Goal: Task Accomplishment & Management: Use online tool/utility

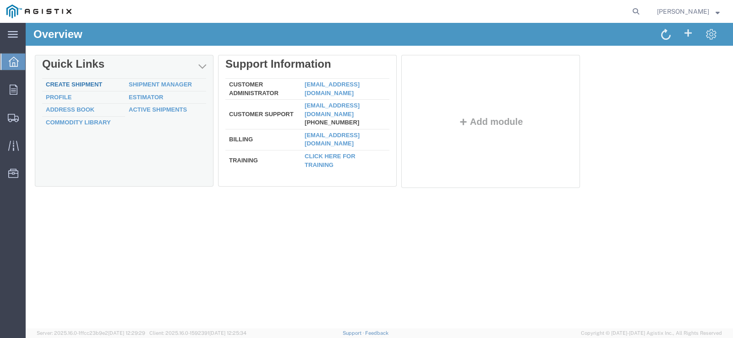
click at [61, 86] on link "Create Shipment" at bounding box center [74, 84] width 56 height 7
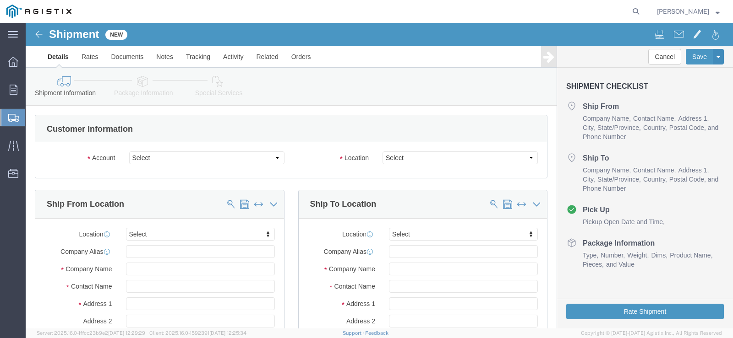
select select
click select "Select American Transit Supply PG&E"
select select "9596"
click select "Select American Transit Supply PG&E"
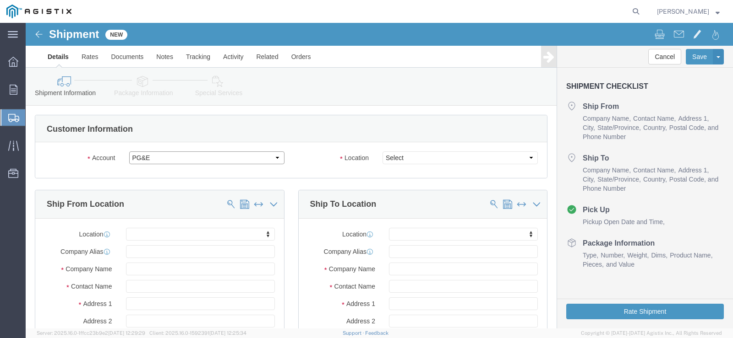
select select "PURCHORD"
select select
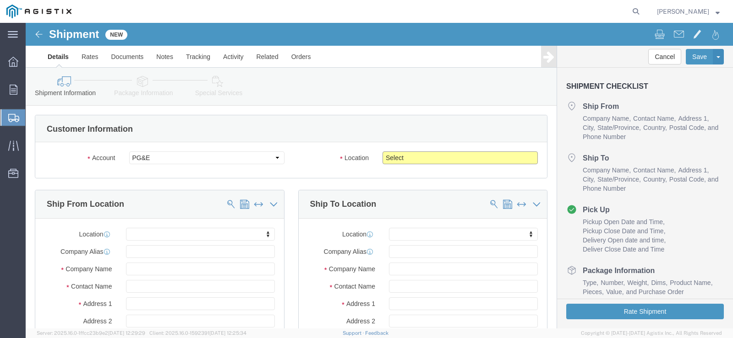
click select "Select All Others [GEOGRAPHIC_DATA] [GEOGRAPHIC_DATA] [GEOGRAPHIC_DATA] [GEOGRA…"
select select "19745"
click select "Select All Others [GEOGRAPHIC_DATA] [GEOGRAPHIC_DATA] [GEOGRAPHIC_DATA] [GEOGRA…"
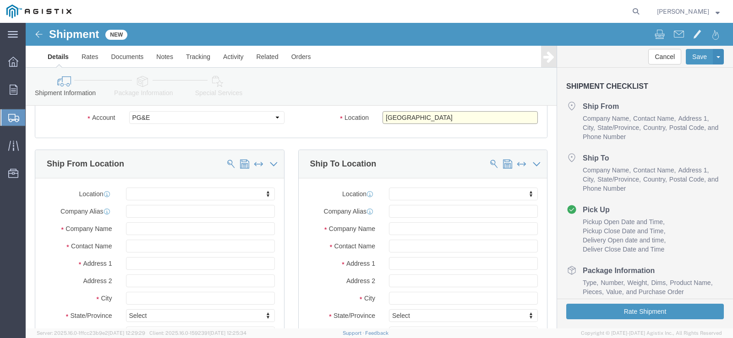
scroll to position [92, 0]
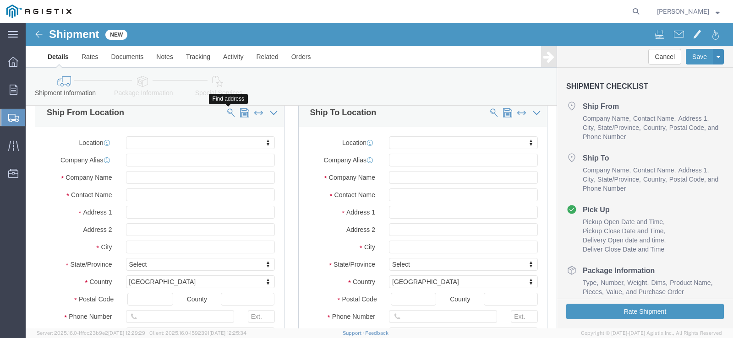
click span
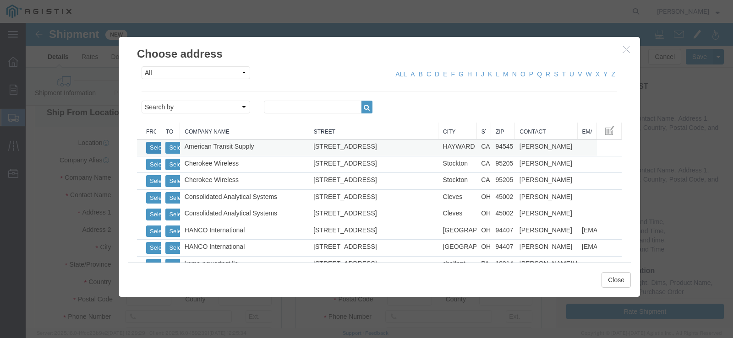
click button "Select"
select select
type input "American Transit Supply"
type input "[PERSON_NAME]"
type input "[STREET_ADDRESS]"
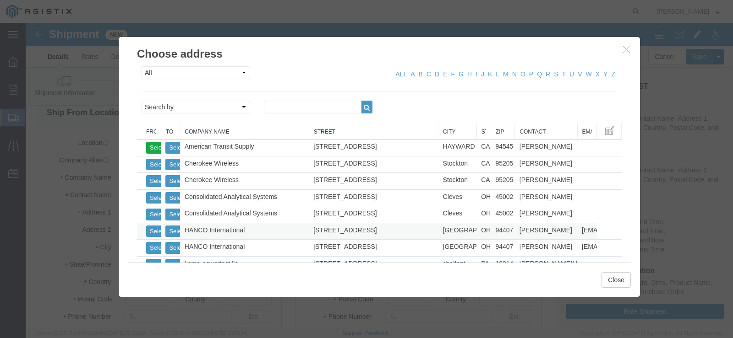
type input "HAYWARD"
type input "94545"
type input "5102936100"
select select "CA"
click button "Close"
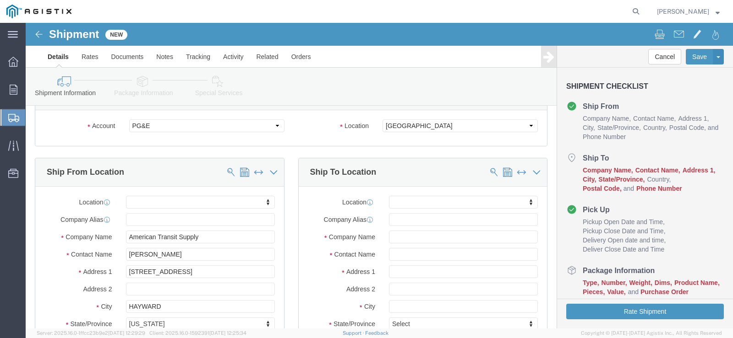
scroll to position [46, 0]
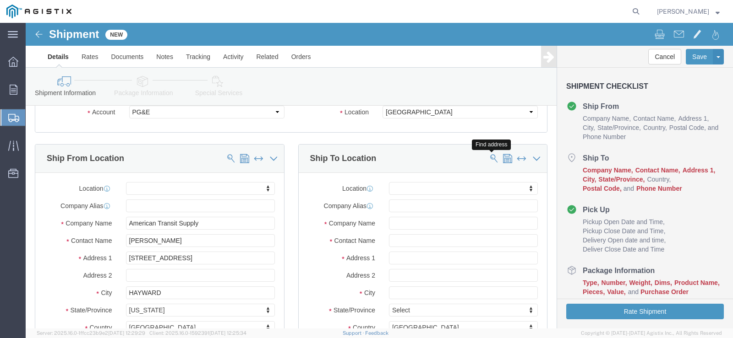
click span
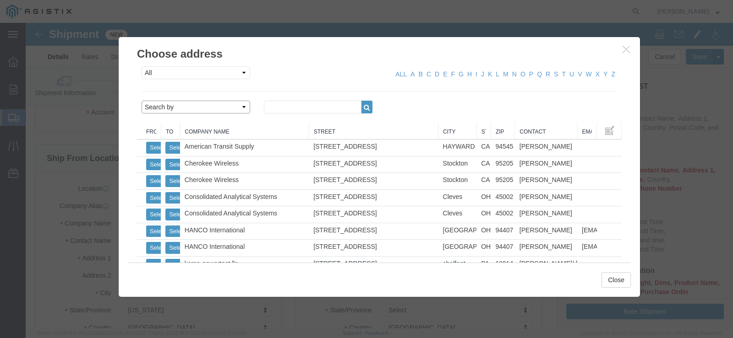
click select "Search by Address Book Name City Company Name Contact Name Country CustomerAlia…"
select select "zip"
click select "Search by Address Book Name City Company Name Contact Name Country CustomerAlia…"
click input "text"
type input "93725"
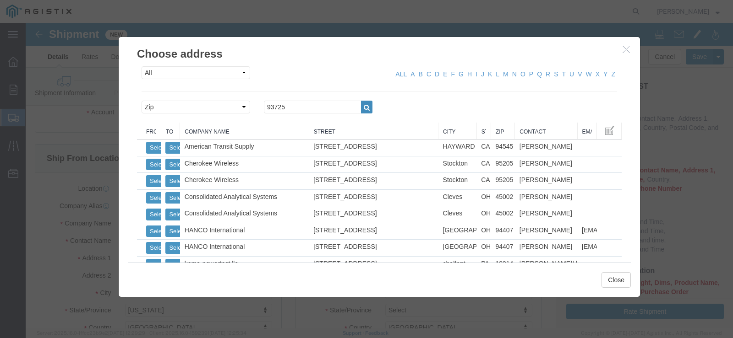
click icon "button"
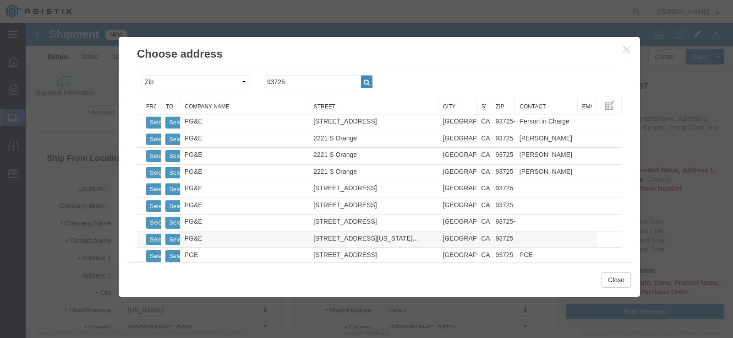
scroll to position [38, 0]
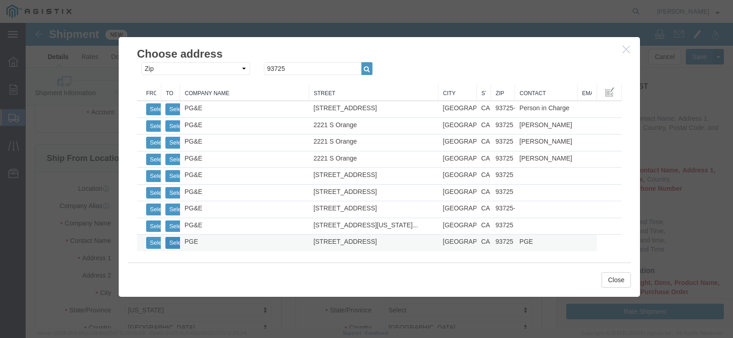
click button "Select"
select select
type input "PGE"
type input "[STREET_ADDRESS]"
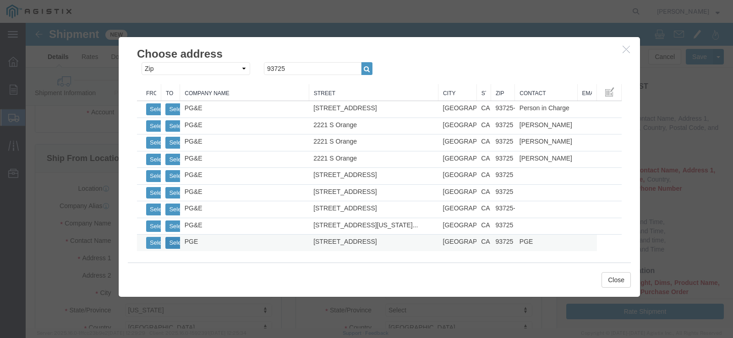
type input "[GEOGRAPHIC_DATA]"
type input "93725"
type input "5102936100"
select select "CA"
click button "Close"
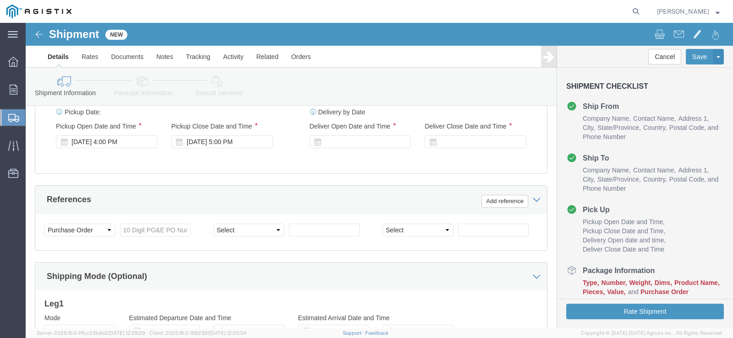
scroll to position [458, 0]
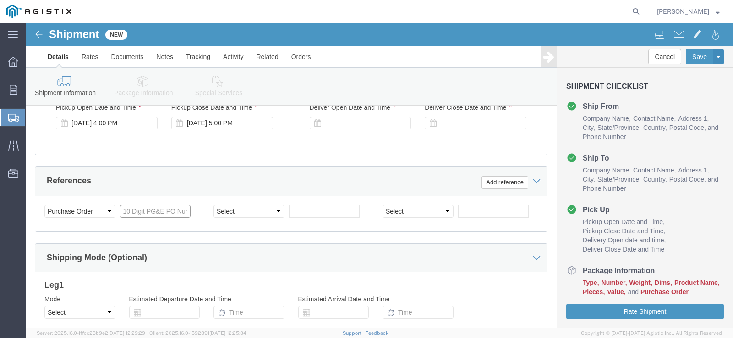
click input "text"
type input "3501415878"
click select "Select Account Type Activity ID Airline Appointment Number ASN Batch Request # …"
select select "PURCHORD"
click select "Select Account Type Activity ID Airline Appointment Number ASN Batch Request # …"
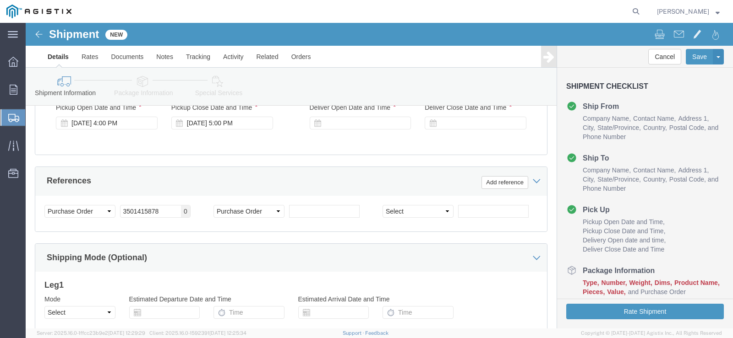
click div "Select Account Type Activity ID Airline Appointment Number ASN Batch Request # …"
click input "text"
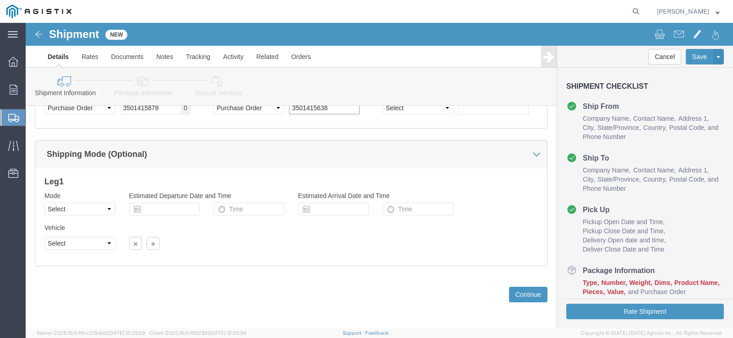
scroll to position [563, 0]
type input "3501415638"
click button "Continue"
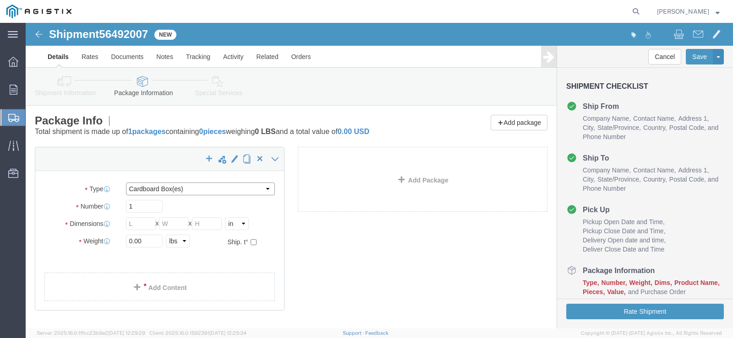
click select "Select Bulk Bundle(s) Cardboard Box(es) Carton(s) Crate(s) Drum(s) (Fiberboard)…"
select select "NKCR"
click select "Select Bulk Bundle(s) Cardboard Box(es) Carton(s) Crate(s) Drum(s) (Fiberboard)…"
click input "1"
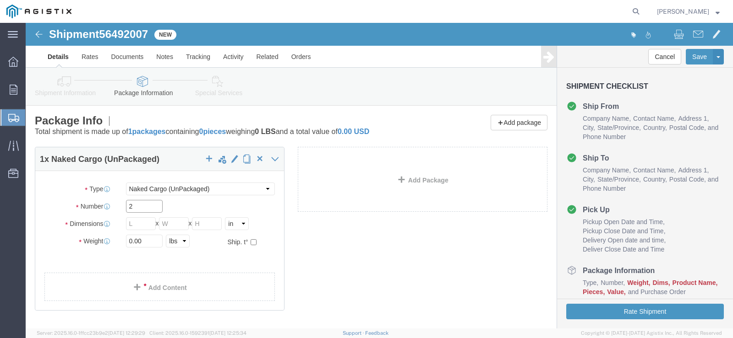
type input "2"
click input "text"
type input "96"
type input "48"
type input "1"
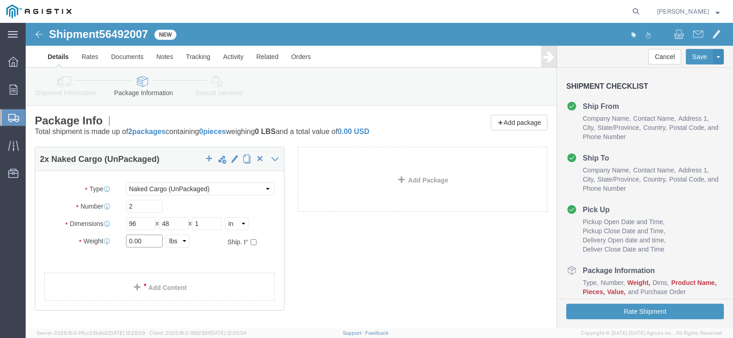
click input "0.00"
type input "140"
click div "2 x Naked Cargo (UnPackaged) Package Type Select Bulk Bundle(s) Cardboard Box(e…"
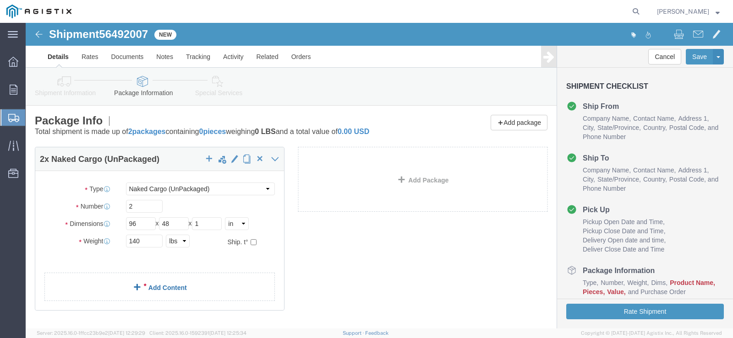
click link "Add Content"
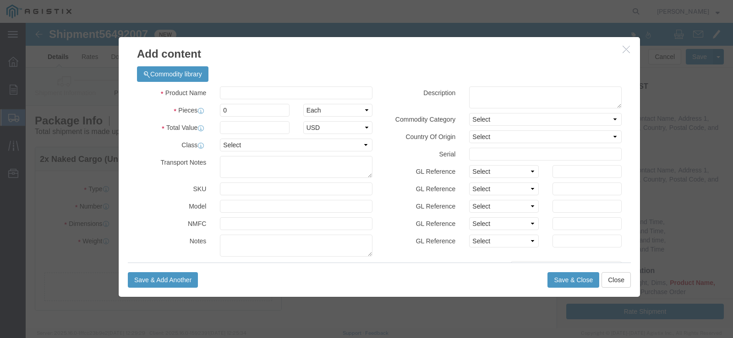
click div "Commodity library"
click input "text"
type input "128040"
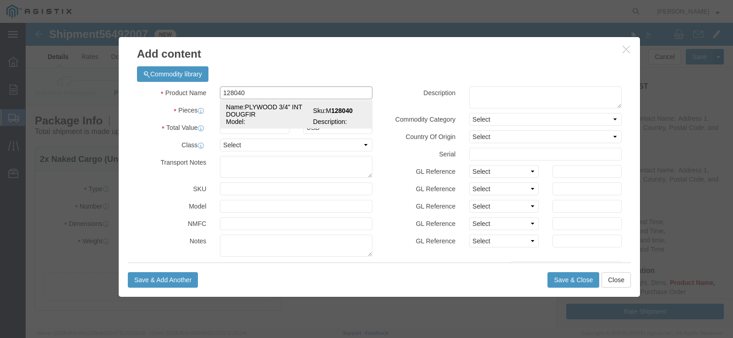
drag, startPoint x: 212, startPoint y: 88, endPoint x: 222, endPoint y: 111, distance: 24.8
click td "Name: PLYWOOD 3/4" INT DOUGFIR"
select select
select select "USD"
type input "PLYWOOD 3/4" INT DOUGFIR"
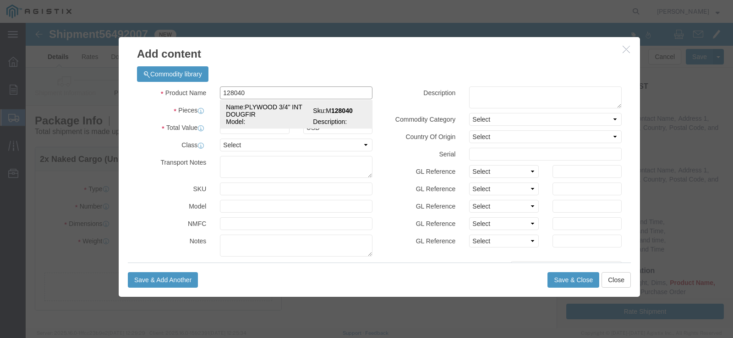
type input "M128040"
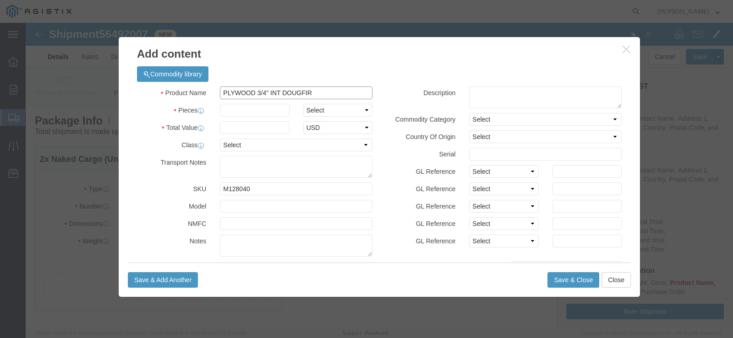
type input "PLYWOOD 3/4" INT DOUGFIR"
click input "text"
type input "2"
click select "Select Bag Barrels 100Board Feet Bottle Box Blister Pack Carats Can Capsule Car…"
select select "EA"
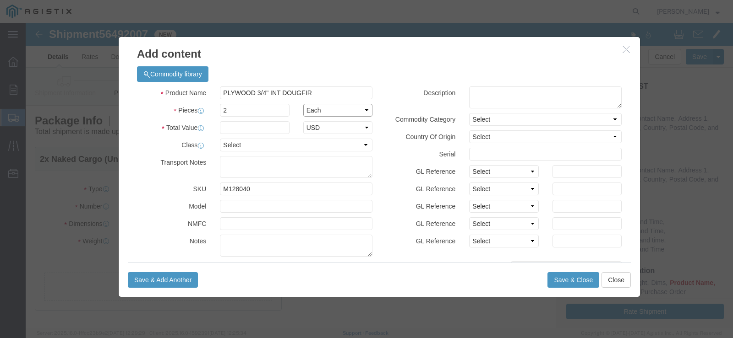
click select "Select Bag Barrels 100Board Feet Bottle Box Blister Pack Carats Can Capsule Car…"
click input "text"
type input "246.40"
click select "Select 50 55 60 65 70 85 92.5 100 125 175 250 300 400"
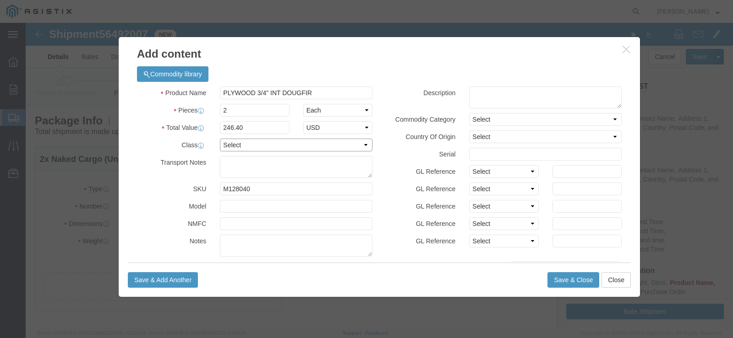
select select "65"
click select "Select 50 55 60 65 70 85 92.5 100 125 175 250 300 400"
click button "Save & Close"
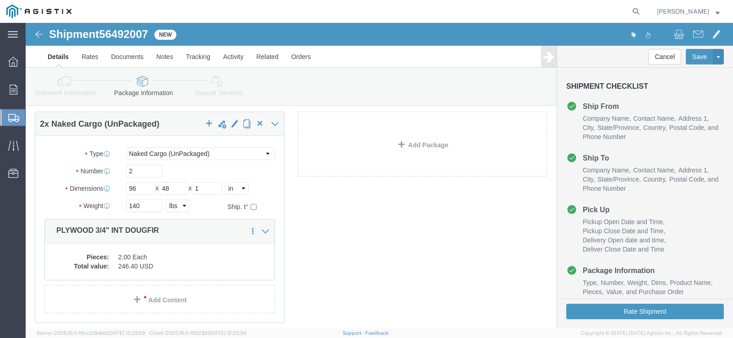
scroll to position [46, 0]
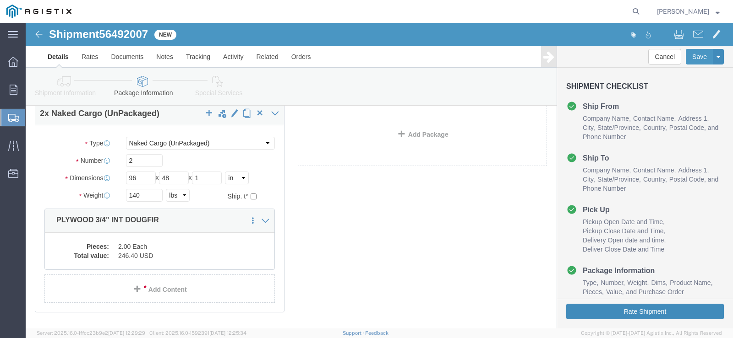
click button "Rate Shipment"
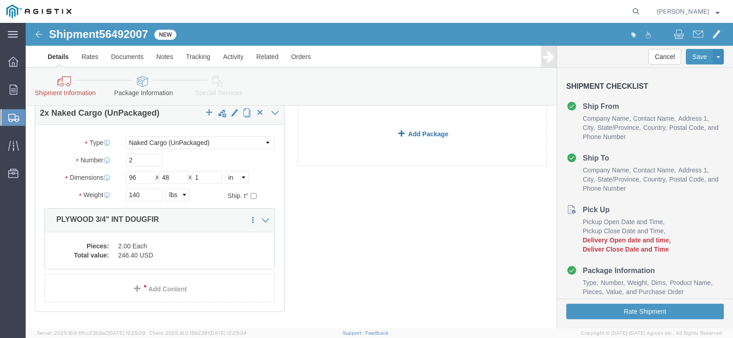
scroll to position [71, 0]
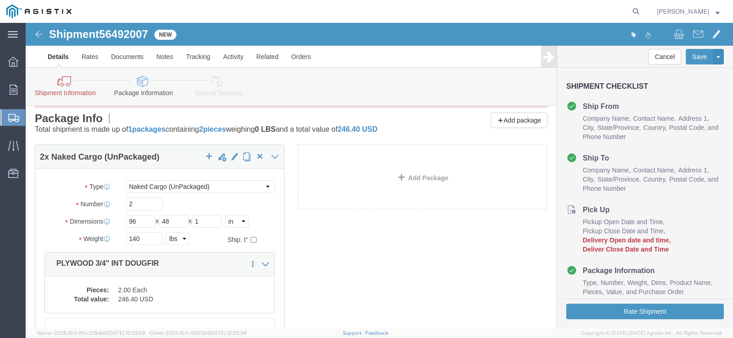
click icon
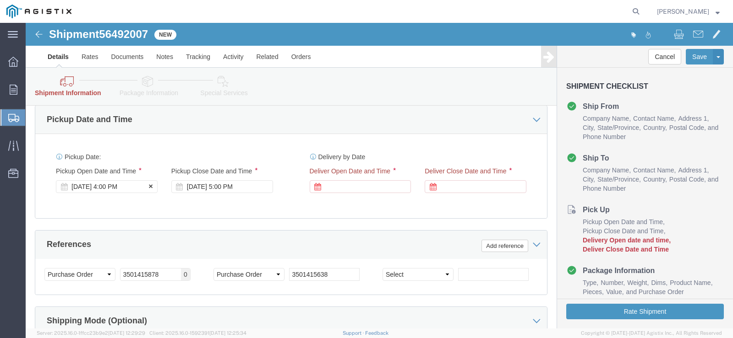
scroll to position [483, 0]
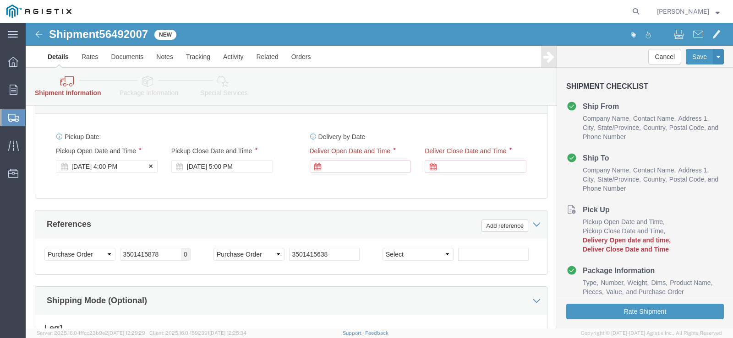
click div "[DATE] 4:00 PM"
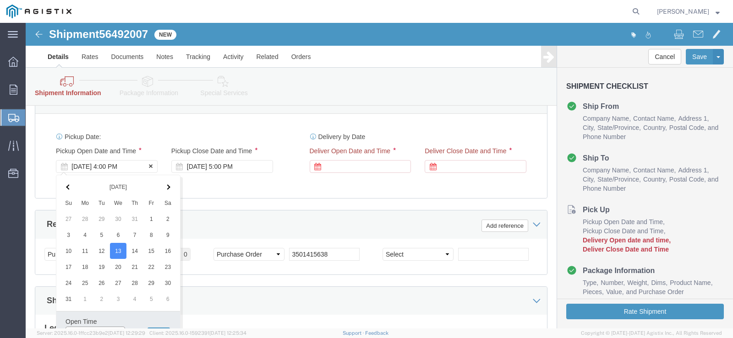
scroll to position [494, 0]
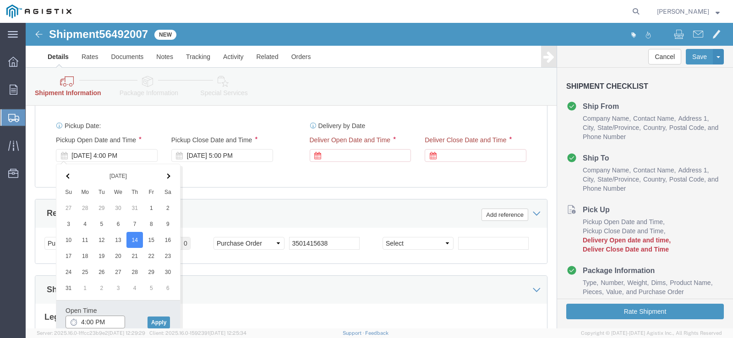
click input "4:00 PM"
type input "8:00 AM"
click button "Apply"
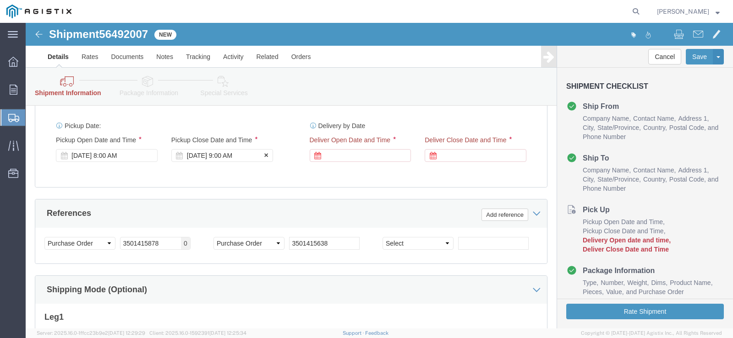
click icon
click div "[DATE] 9:00 AM"
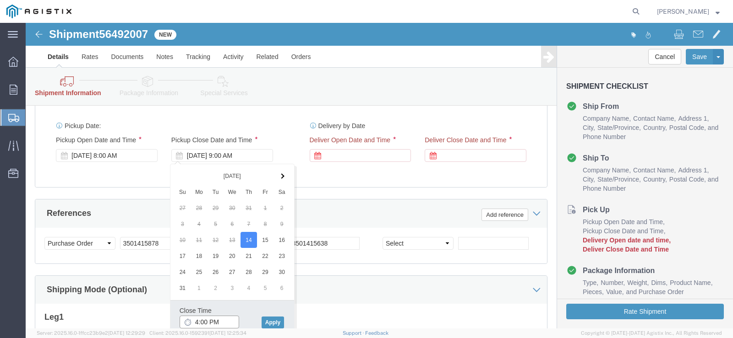
type input "4:00 PM"
click div "Close Time 4:00 PM [DATE] 9:00 AM - [DATE] 9:00 AM Cancel Apply"
drag, startPoint x: 256, startPoint y: 296, endPoint x: 249, endPoint y: 293, distance: 7.8
click button "Apply"
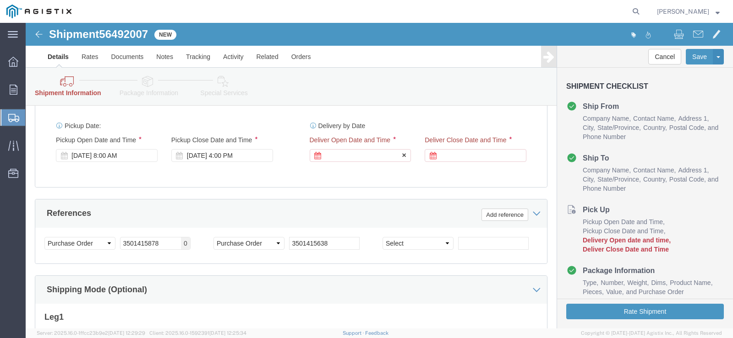
click div
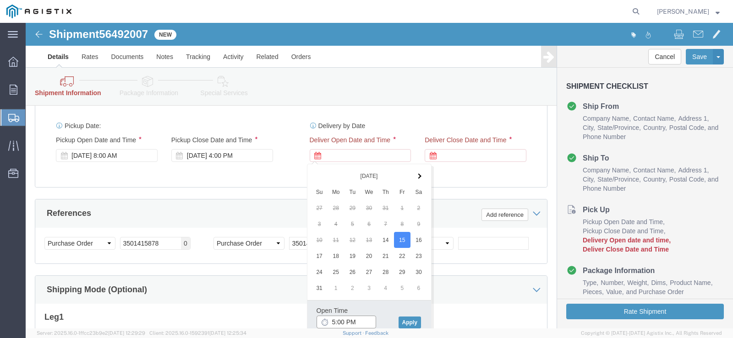
click input "5:00 PM"
type input "9:00 AM"
click button "Apply"
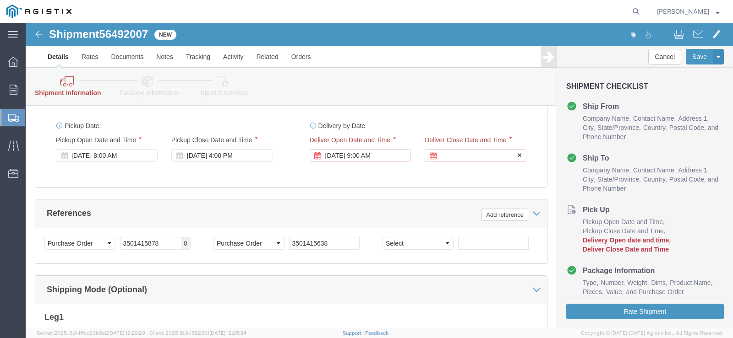
click div
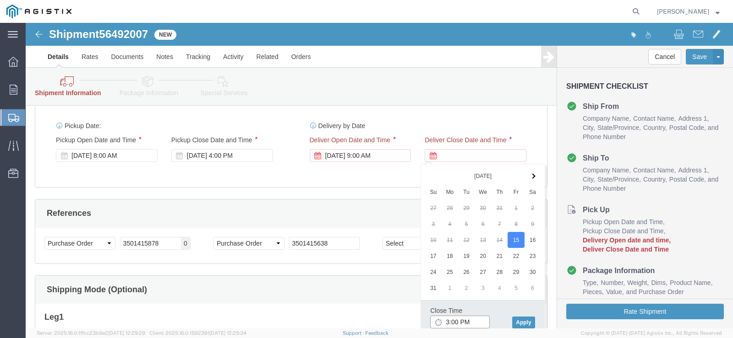
type input "3:30 PM"
click div "Close Time 3:30 PM [DATE] 10:00 AM - [DATE] 10:00 AM Cancel Apply"
click button "Apply"
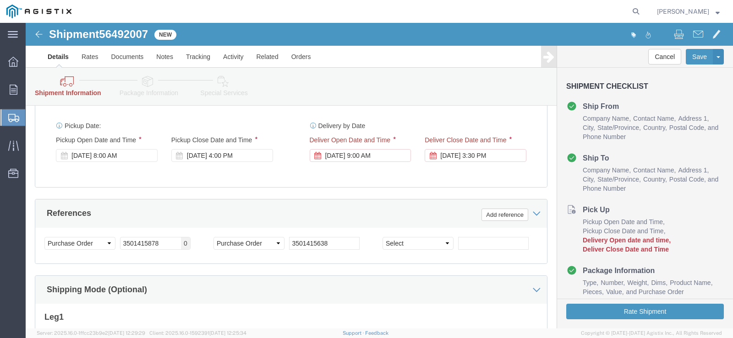
click div "Delivery by Date Delivery Start Date Delivery Start Time Deliver Open Date and …"
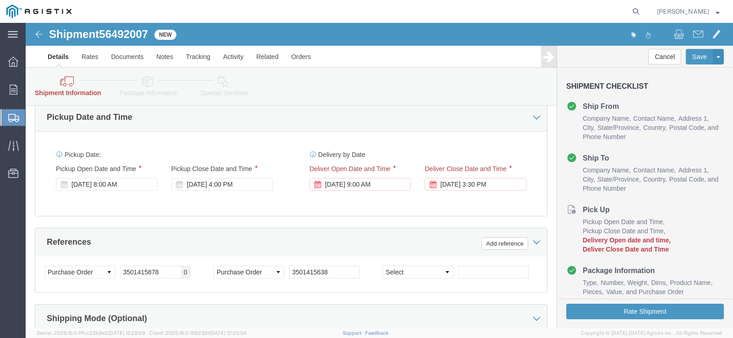
scroll to position [449, 0]
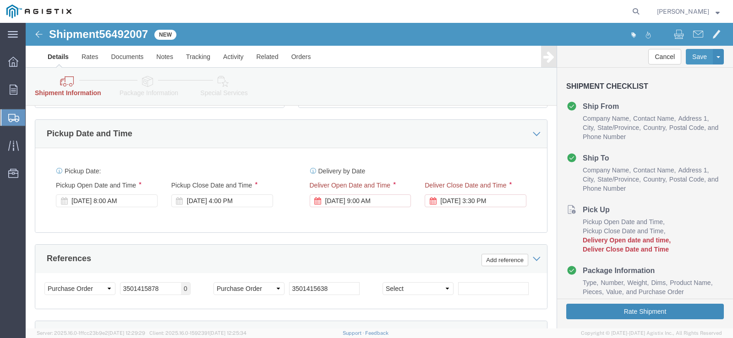
click button "Rate Shipment"
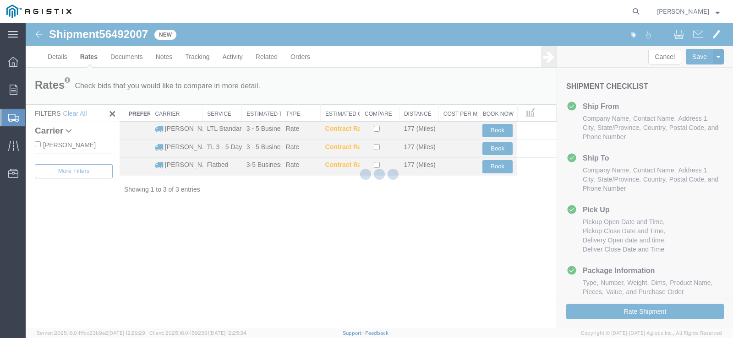
scroll to position [0, 0]
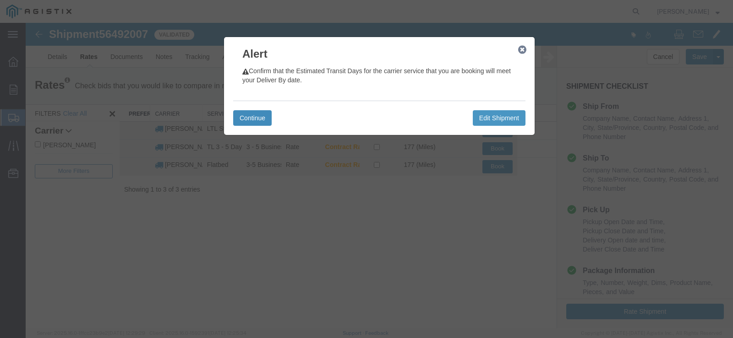
click at [248, 118] on button "Continue" at bounding box center [252, 118] width 38 height 16
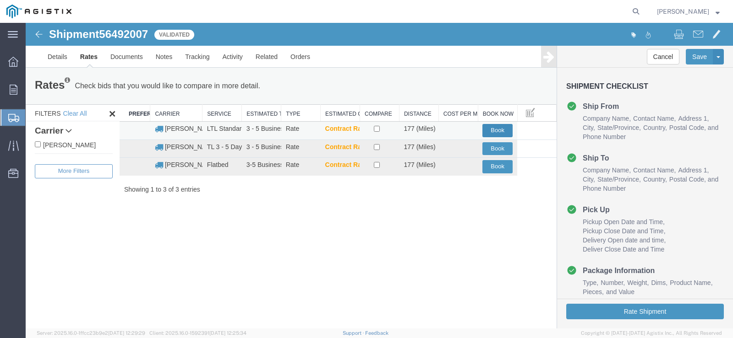
click at [490, 129] on button "Book" at bounding box center [497, 130] width 30 height 13
